Goal: Task Accomplishment & Management: Manage account settings

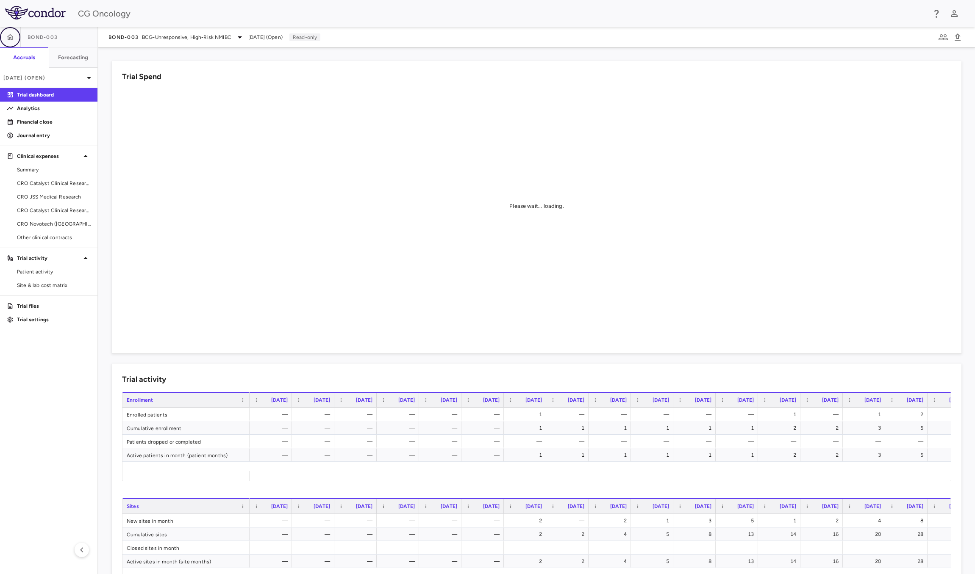
click at [9, 38] on icon "button" at bounding box center [10, 37] width 8 height 8
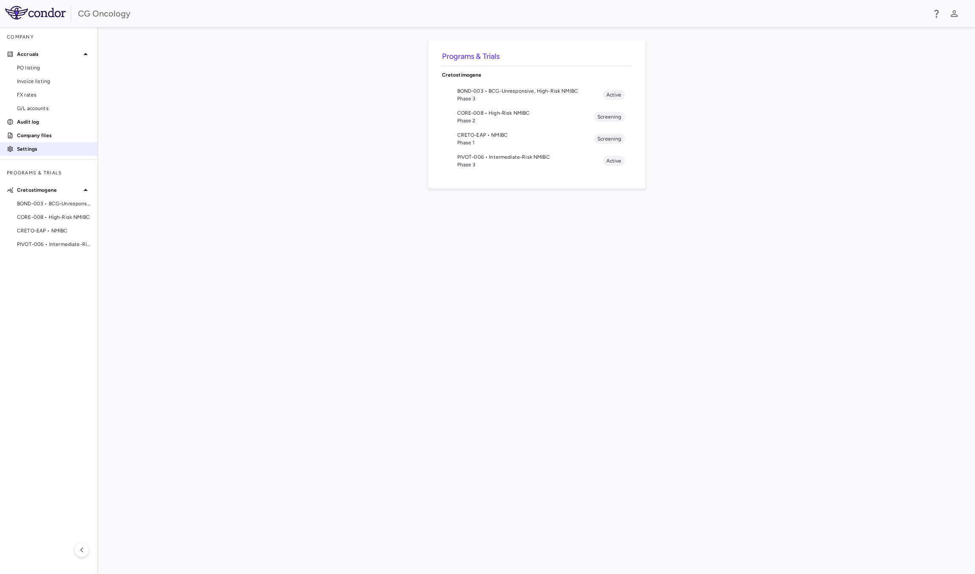
click at [32, 152] on p "Settings" at bounding box center [54, 149] width 74 height 8
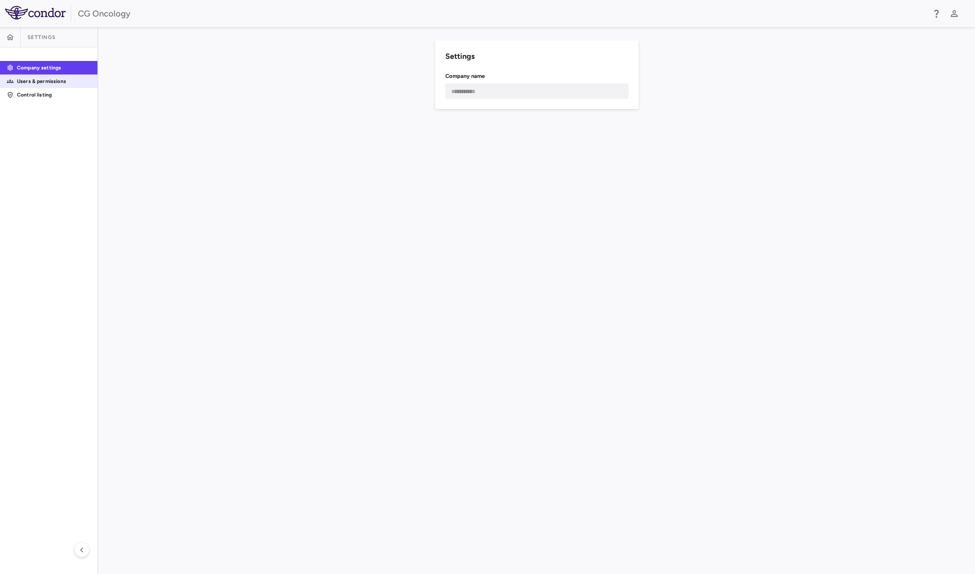
click at [42, 76] on link "Users & permissions" at bounding box center [48, 81] width 97 height 13
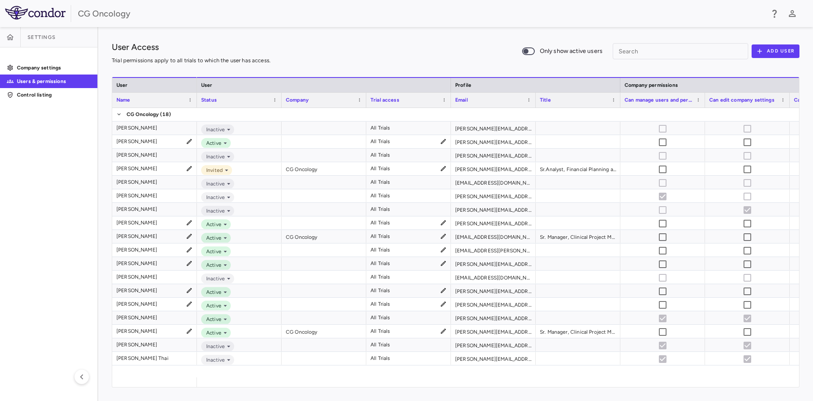
click at [538, 51] on span at bounding box center [528, 51] width 23 height 18
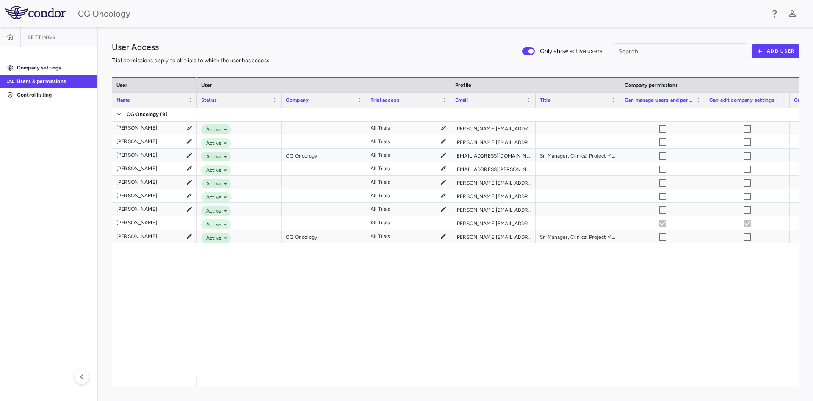
click at [328, 36] on div "User Access Trial permissions apply to all trials to which the user has access.…" at bounding box center [455, 214] width 715 height 374
